Goal: Task Accomplishment & Management: Manage account settings

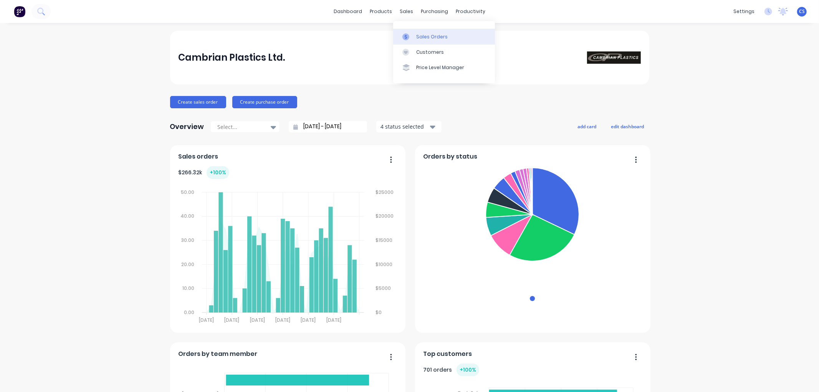
click at [415, 33] on link "Sales Orders" at bounding box center [444, 36] width 102 height 15
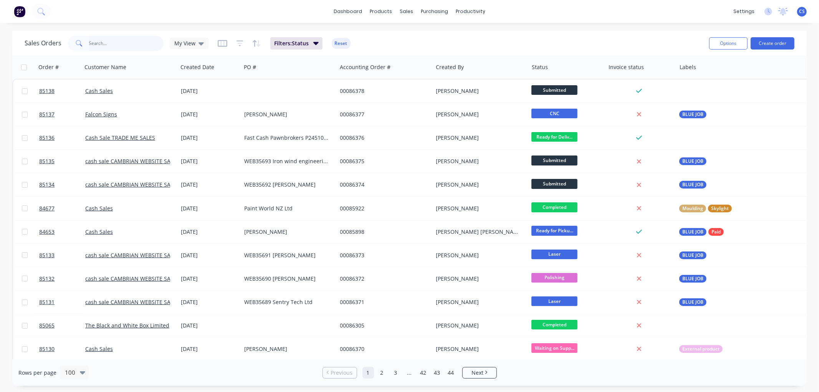
click at [106, 49] on input "text" at bounding box center [126, 43] width 75 height 15
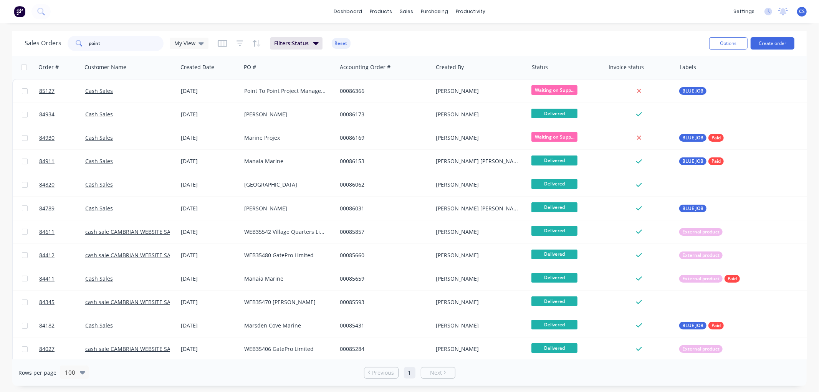
type input "point"
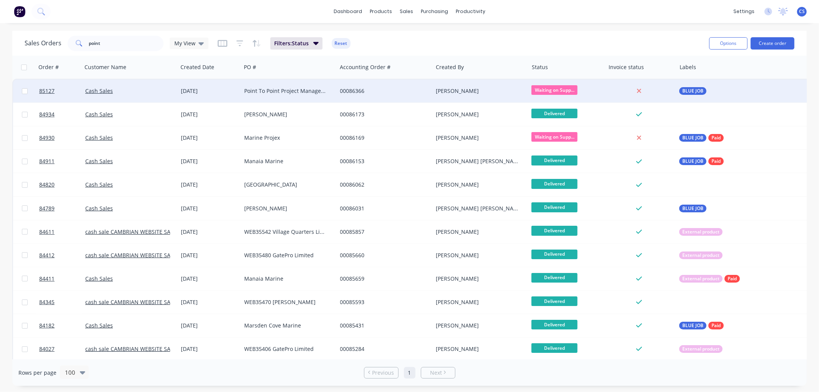
click at [290, 94] on div "Point To Point Project Management Services Ltd" at bounding box center [286, 91] width 85 height 8
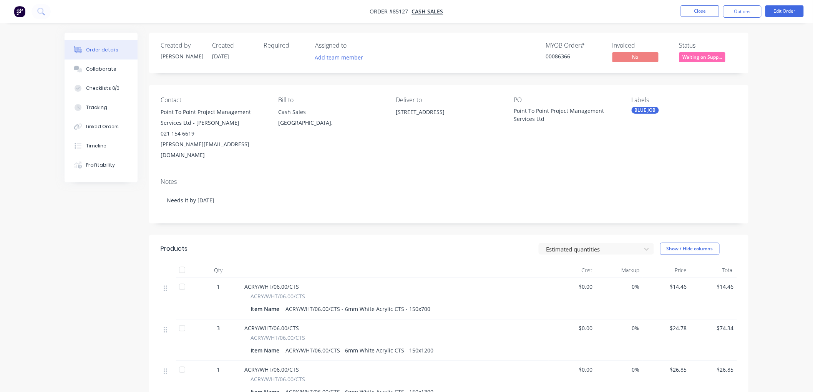
drag, startPoint x: 748, startPoint y: 12, endPoint x: 744, endPoint y: 19, distance: 7.7
click at [747, 12] on button "Options" at bounding box center [742, 11] width 38 height 12
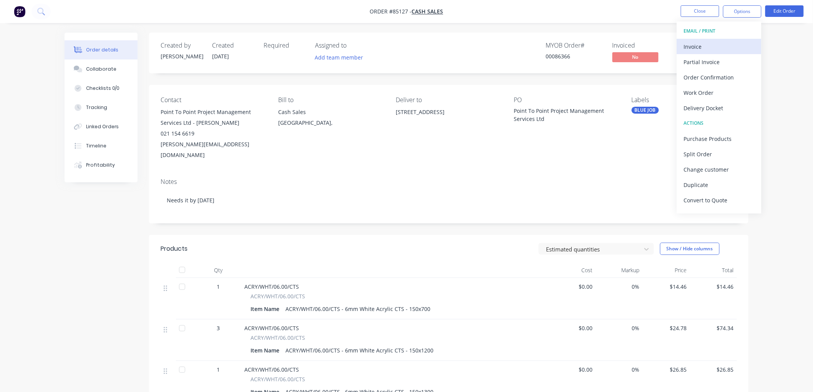
click at [707, 42] on div "Invoice" at bounding box center [719, 46] width 71 height 11
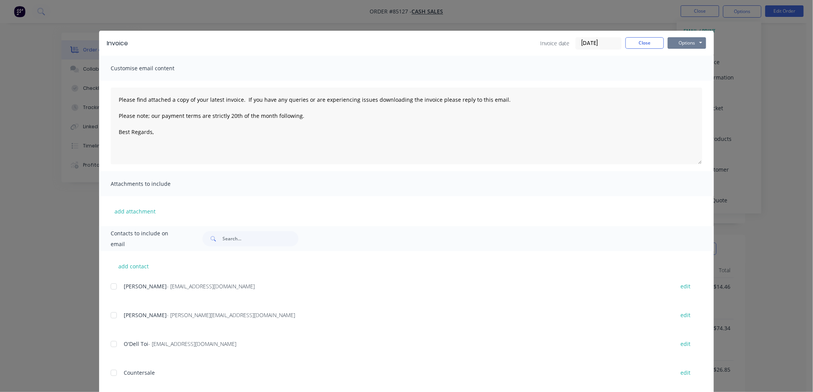
click at [692, 43] on button "Options" at bounding box center [686, 43] width 38 height 12
click at [682, 55] on button "Preview" at bounding box center [691, 56] width 49 height 13
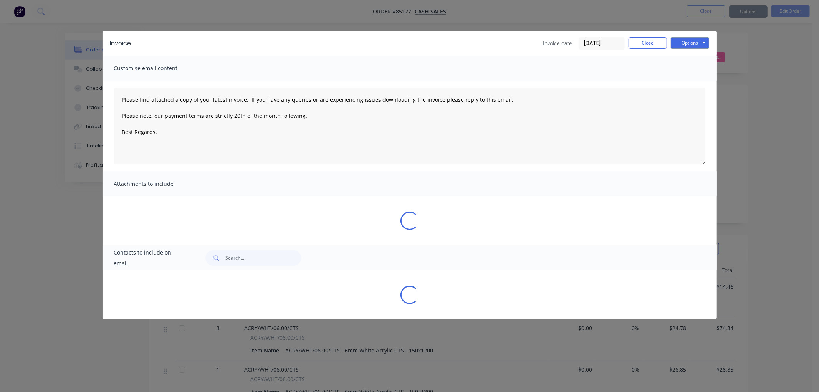
type textarea "Please find attached a copy of your latest invoice. If you have any queries or …"
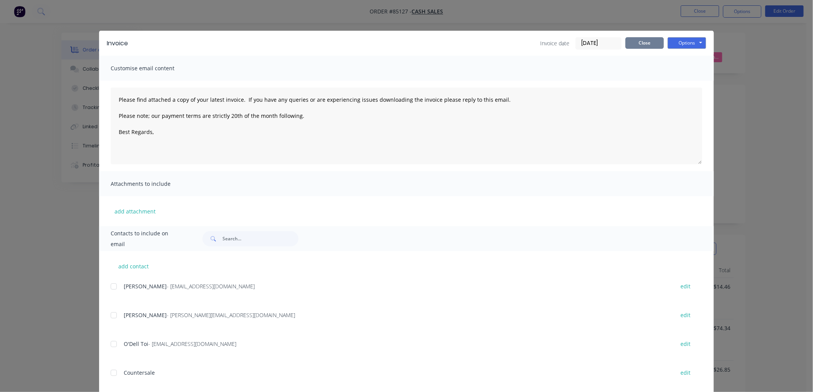
click at [651, 43] on button "Close" at bounding box center [644, 43] width 38 height 12
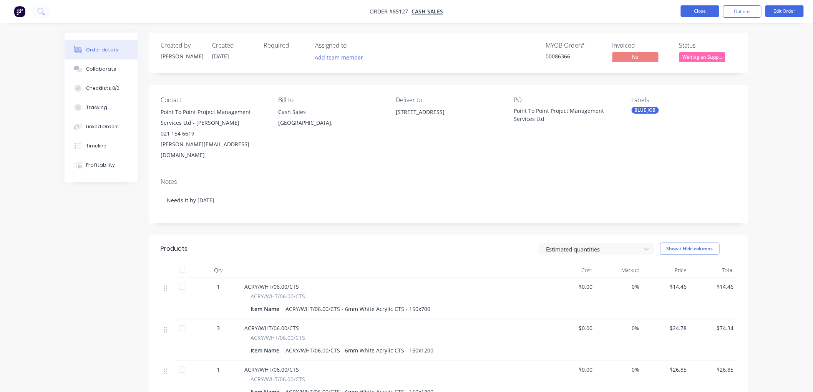
click at [698, 8] on button "Close" at bounding box center [700, 11] width 38 height 12
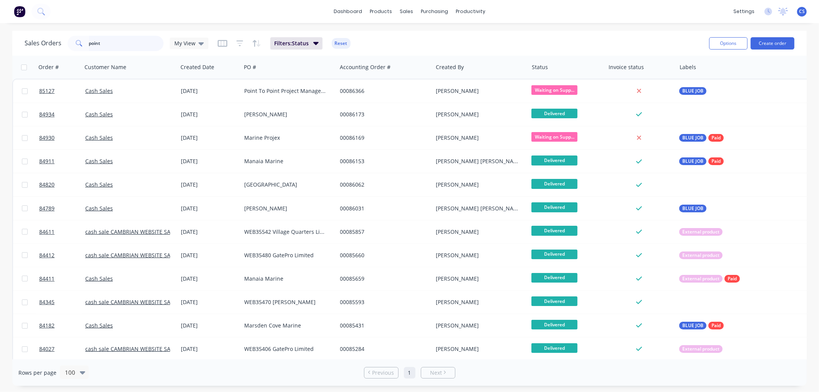
click at [99, 44] on input "point" at bounding box center [126, 43] width 75 height 15
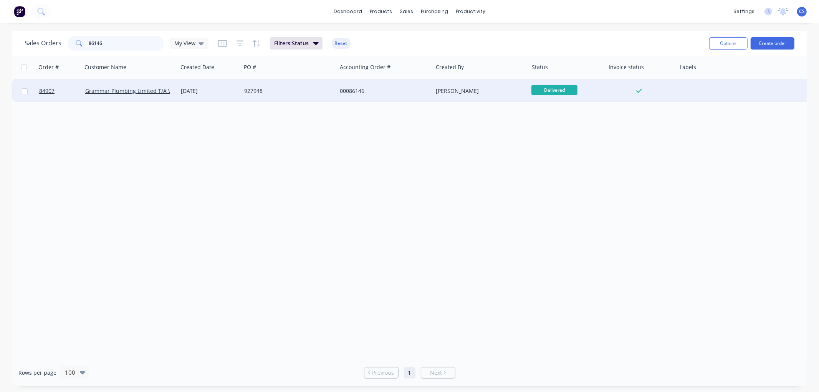
type input "86146"
click at [265, 94] on div "927948" at bounding box center [289, 90] width 96 height 23
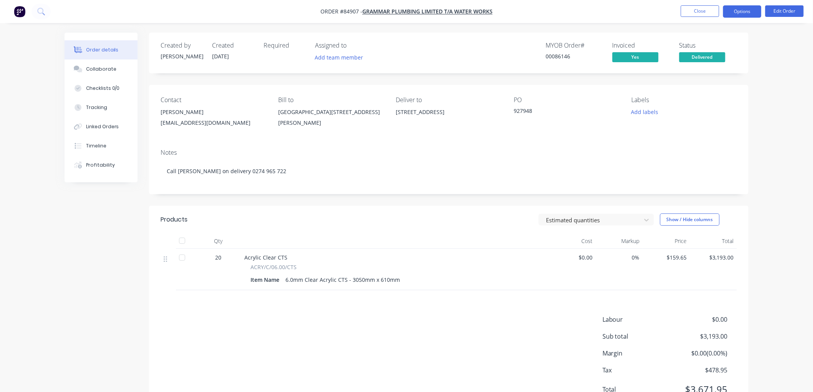
click at [740, 11] on button "Options" at bounding box center [742, 11] width 38 height 12
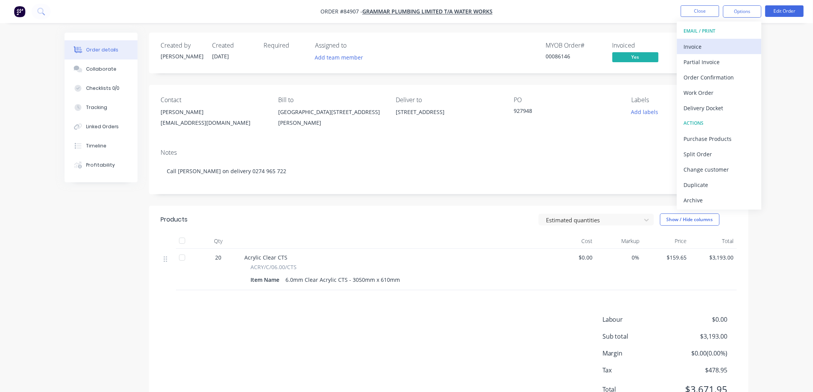
click at [715, 40] on button "Invoice" at bounding box center [719, 46] width 84 height 15
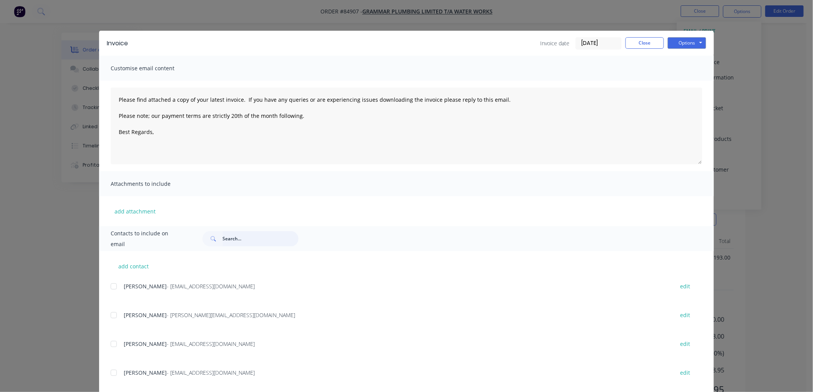
click at [232, 237] on input "text" at bounding box center [260, 238] width 76 height 15
click at [682, 41] on button "Options" at bounding box center [686, 43] width 38 height 12
click at [677, 58] on button "Preview" at bounding box center [691, 56] width 49 height 13
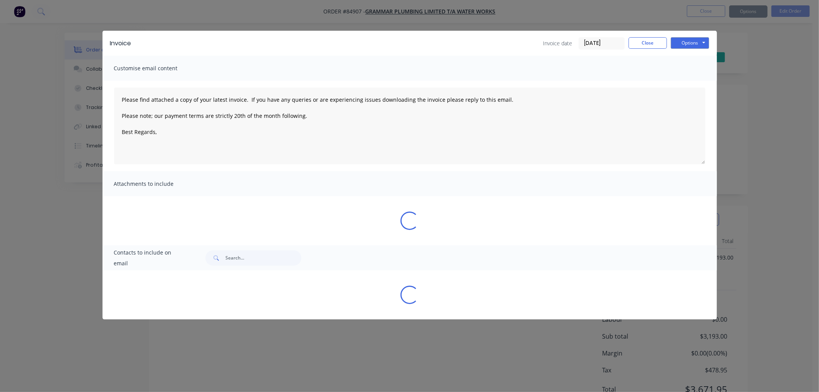
type textarea "Please find attached a copy of your latest invoice. If you have any queries or …"
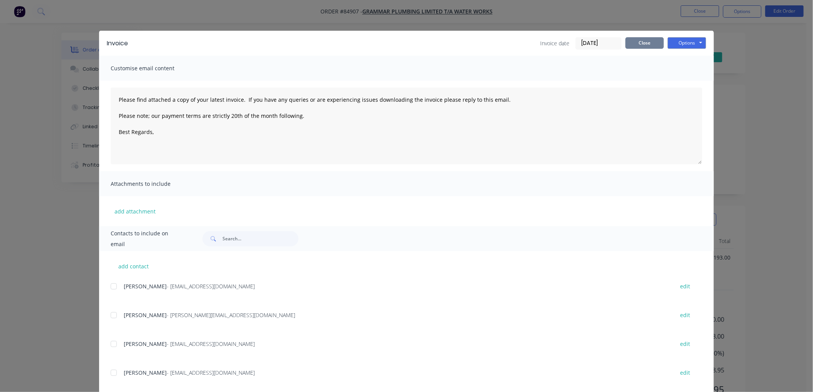
click at [646, 44] on button "Close" at bounding box center [644, 43] width 38 height 12
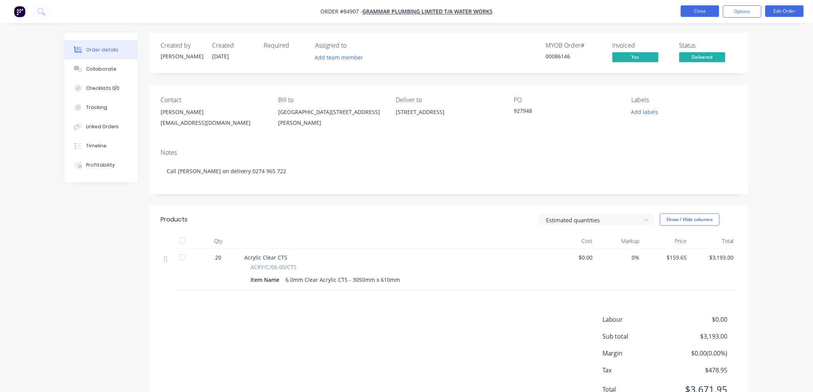
click at [706, 9] on button "Close" at bounding box center [700, 11] width 38 height 12
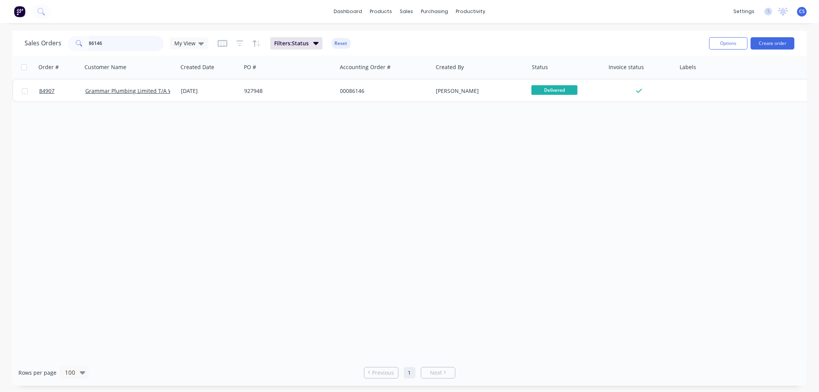
click at [110, 45] on input "86146" at bounding box center [126, 43] width 75 height 15
type input "86242"
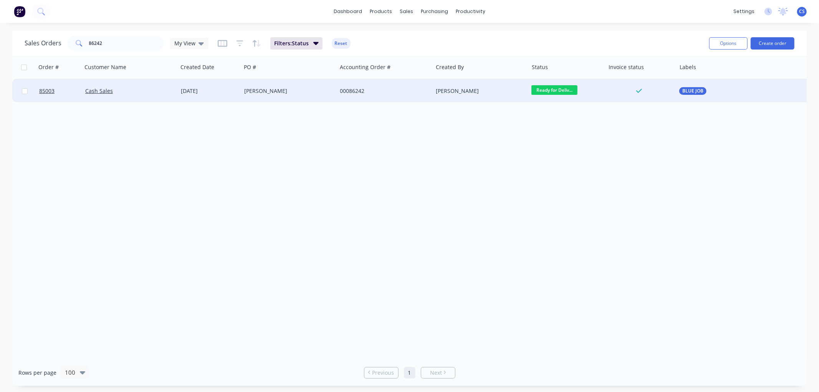
click at [286, 86] on div "[PERSON_NAME]" at bounding box center [289, 90] width 96 height 23
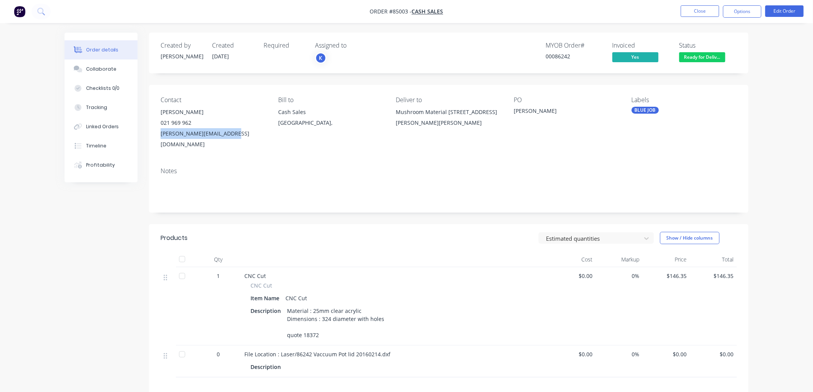
drag, startPoint x: 241, startPoint y: 135, endPoint x: 166, endPoint y: 139, distance: 74.6
click at [160, 139] on div "Contact [PERSON_NAME] 021 969 962 [PERSON_NAME][EMAIL_ADDRESS][DOMAIN_NAME] Bil…" at bounding box center [448, 123] width 599 height 76
copy div "[PERSON_NAME][EMAIL_ADDRESS][DOMAIN_NAME]"
click at [707, 13] on button "Close" at bounding box center [700, 11] width 38 height 12
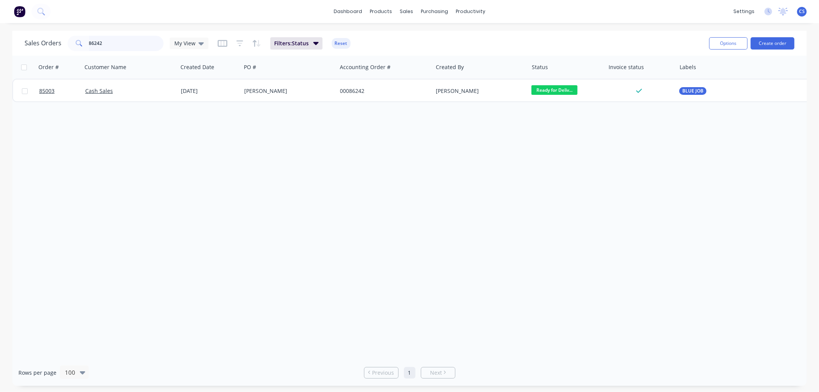
click at [89, 41] on input "86242" at bounding box center [126, 43] width 75 height 15
drag, startPoint x: 89, startPoint y: 41, endPoint x: 149, endPoint y: 41, distance: 59.9
click at [89, 41] on input "86242" at bounding box center [126, 43] width 75 height 15
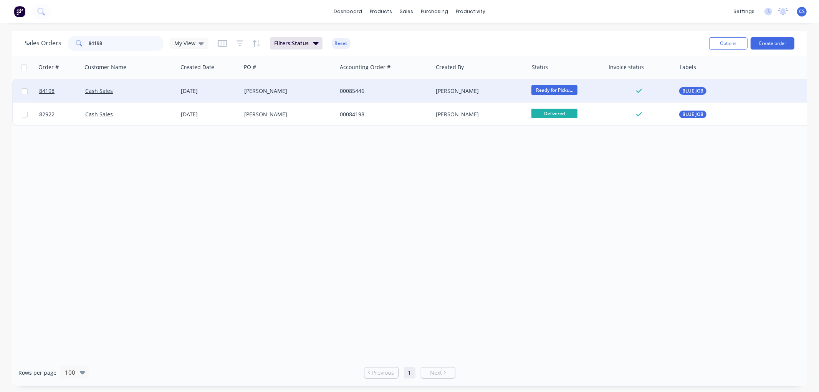
type input "84198"
click at [280, 91] on div "[PERSON_NAME]" at bounding box center [286, 91] width 85 height 8
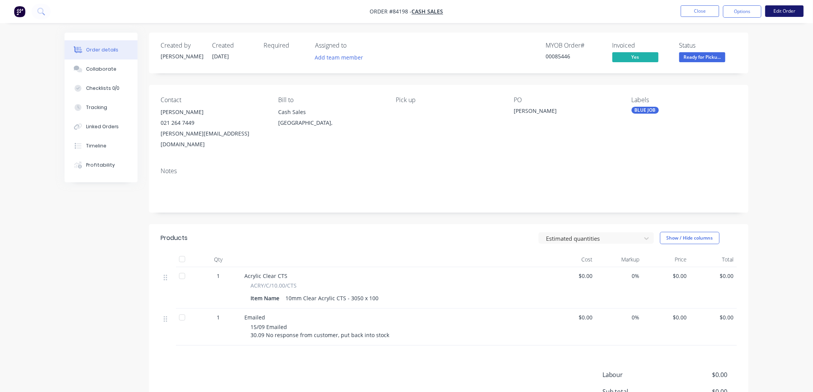
click at [794, 6] on button "Edit Order" at bounding box center [784, 11] width 38 height 12
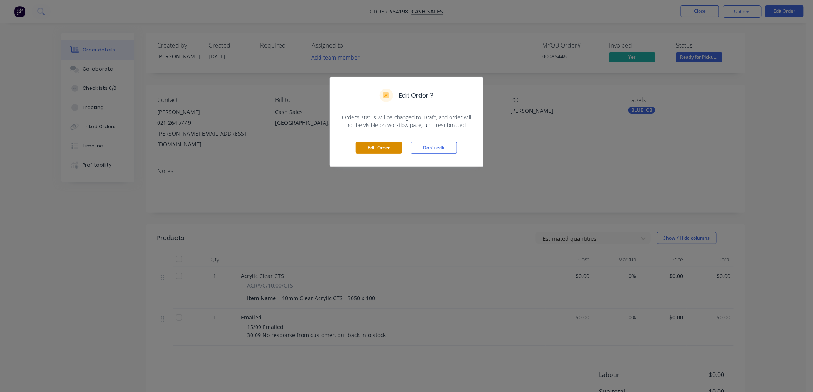
click at [371, 147] on button "Edit Order" at bounding box center [379, 148] width 46 height 12
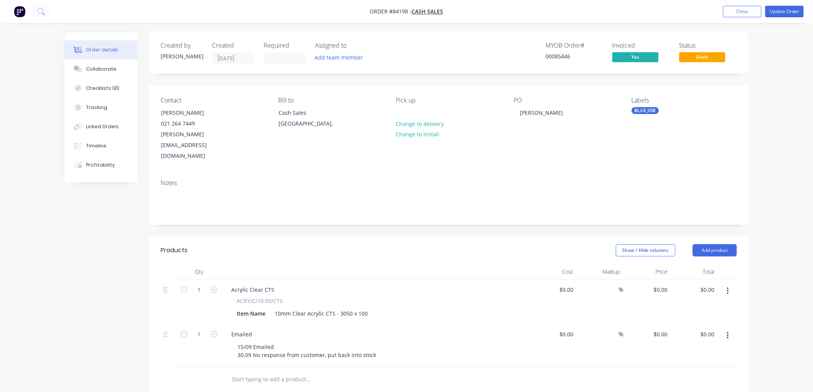
click at [728, 331] on icon "button" at bounding box center [728, 335] width 2 height 8
click at [358, 341] on div "15/09 Emailed 30.09 No response from customer, put back into stock" at bounding box center [306, 350] width 151 height 19
drag, startPoint x: 374, startPoint y: 333, endPoint x: 283, endPoint y: 325, distance: 91.4
click at [283, 341] on div "15/09 Emailed 30.09 No response from customer, put back into stock" at bounding box center [306, 350] width 151 height 19
drag, startPoint x: 662, startPoint y: 266, endPoint x: 669, endPoint y: 268, distance: 7.1
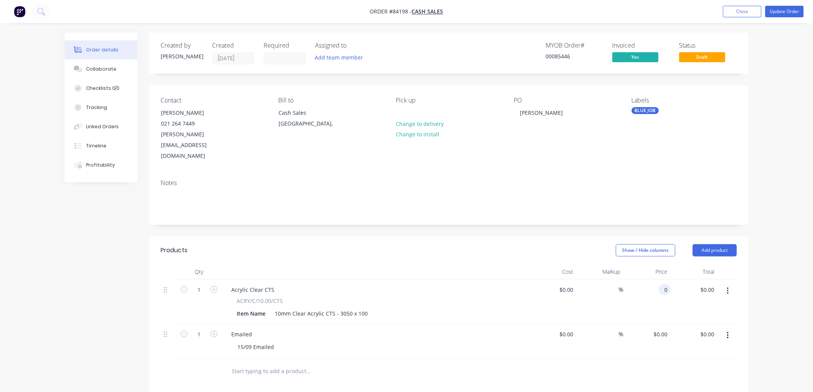
click at [662, 284] on div "0 0" at bounding box center [666, 289] width 9 height 11
type input "$76.68"
click at [770, 12] on button "Update Order" at bounding box center [784, 12] width 38 height 12
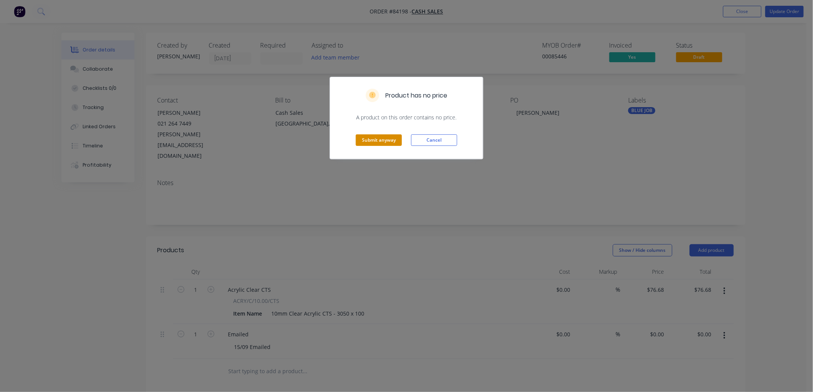
click at [370, 136] on button "Submit anyway" at bounding box center [379, 140] width 46 height 12
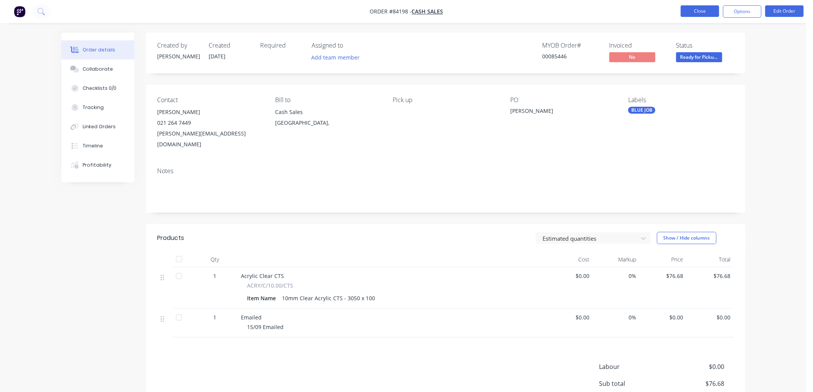
click at [700, 10] on button "Close" at bounding box center [700, 11] width 38 height 12
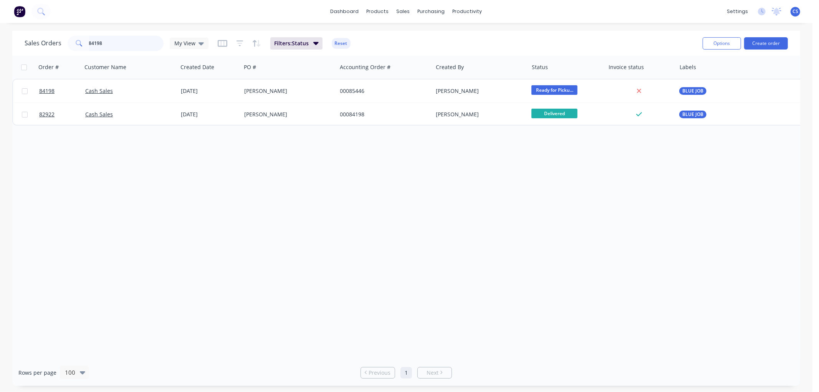
click at [124, 44] on input "84198" at bounding box center [126, 43] width 75 height 15
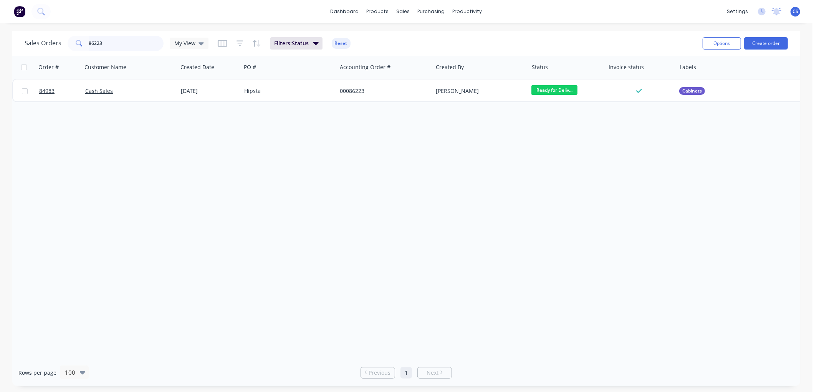
click at [101, 41] on input "86223" at bounding box center [126, 43] width 75 height 15
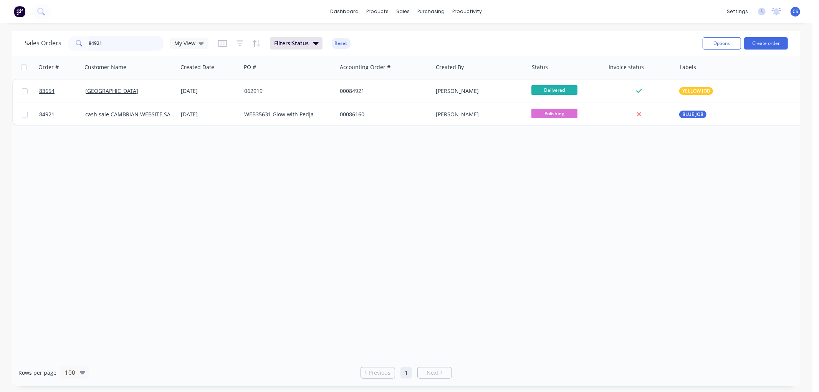
click at [104, 42] on input "84921" at bounding box center [126, 43] width 75 height 15
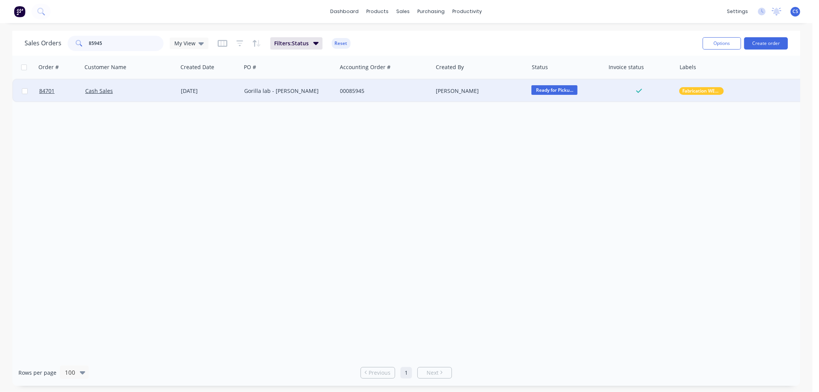
type input "85945"
click at [296, 90] on div "Gorilla lab - [PERSON_NAME]" at bounding box center [286, 91] width 85 height 8
